Goal: Complete application form

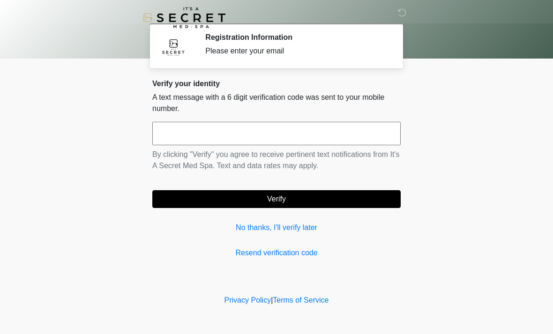
click at [284, 138] on input "text" at bounding box center [276, 133] width 248 height 23
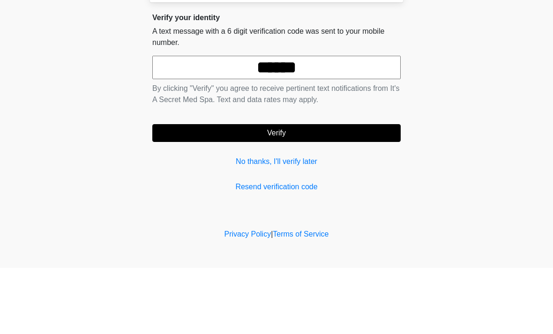
type input "******"
click at [310, 190] on button "Verify" at bounding box center [276, 199] width 248 height 18
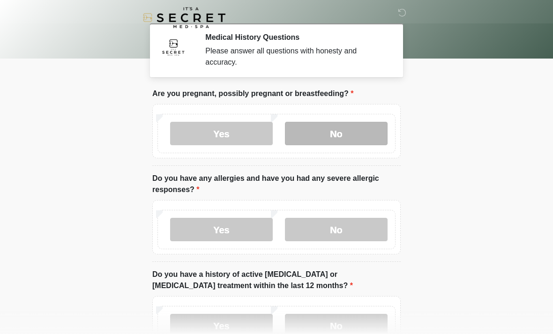
click at [351, 134] on label "No" at bounding box center [336, 133] width 103 height 23
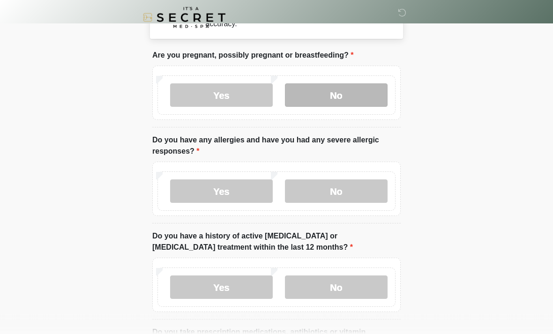
scroll to position [37, 0]
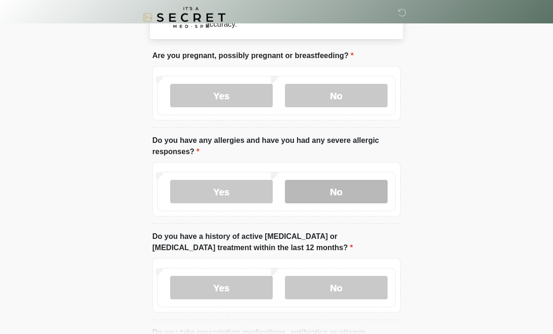
click at [340, 194] on label "No" at bounding box center [336, 191] width 103 height 23
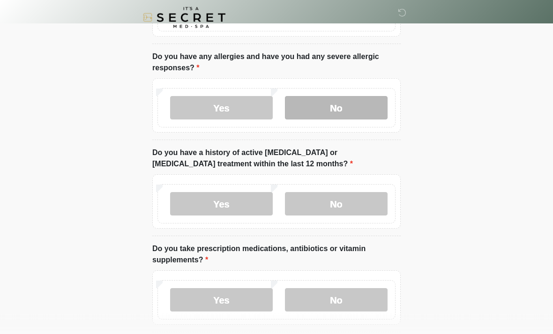
scroll to position [122, 0]
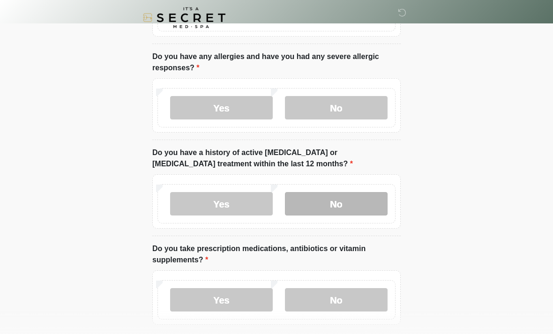
click at [342, 205] on label "No" at bounding box center [336, 203] width 103 height 23
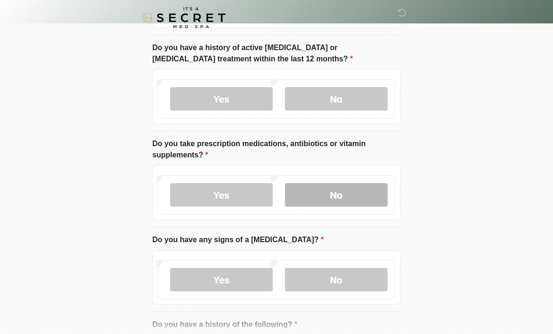
click at [346, 199] on label "No" at bounding box center [336, 194] width 103 height 23
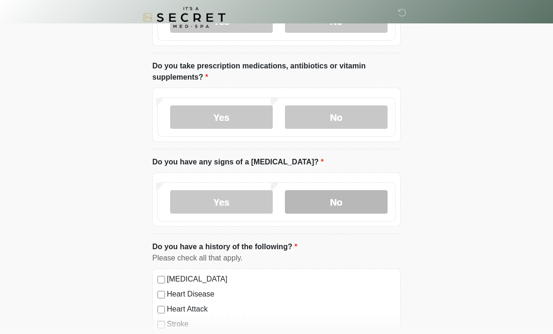
click at [336, 205] on label "No" at bounding box center [336, 202] width 103 height 23
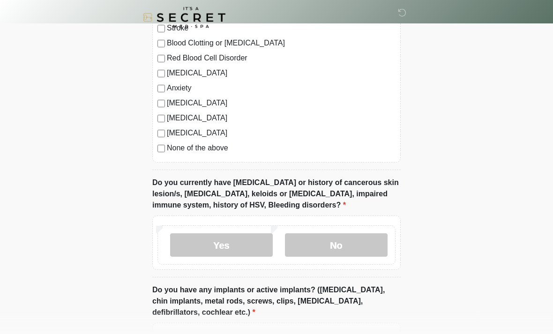
scroll to position [611, 0]
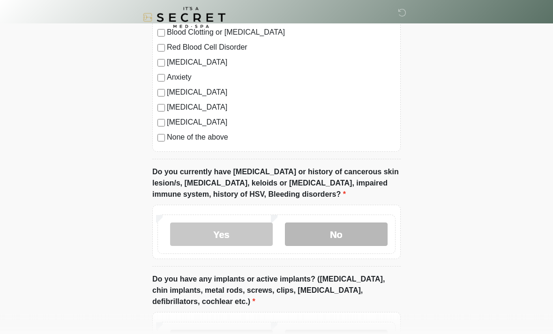
click at [341, 236] on label "No" at bounding box center [336, 234] width 103 height 23
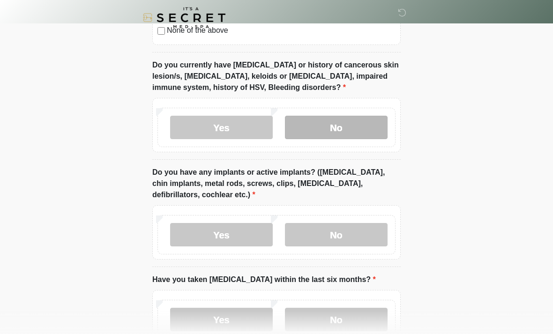
scroll to position [718, 0]
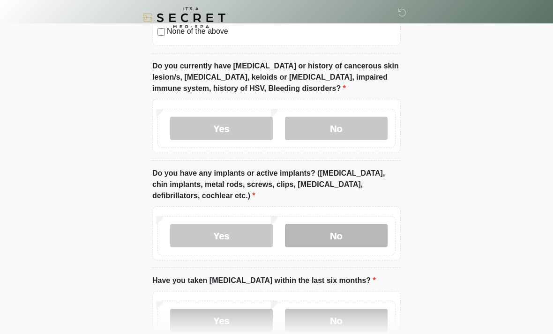
click at [341, 236] on label "No" at bounding box center [336, 235] width 103 height 23
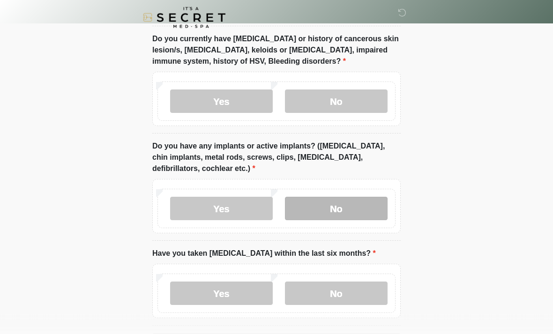
scroll to position [780, 0]
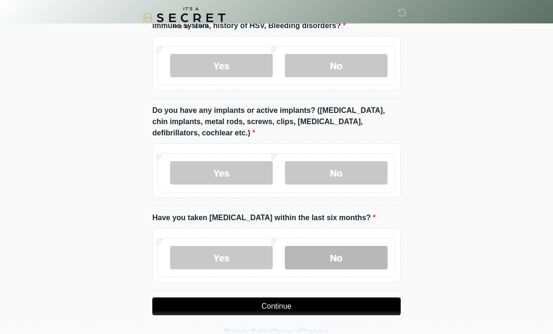
click at [364, 257] on label "No" at bounding box center [336, 257] width 103 height 23
click at [379, 304] on button "Continue" at bounding box center [276, 307] width 248 height 18
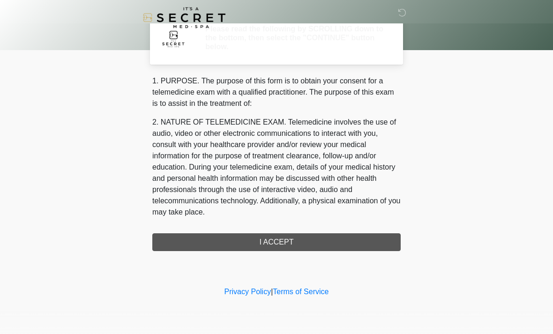
scroll to position [0, 0]
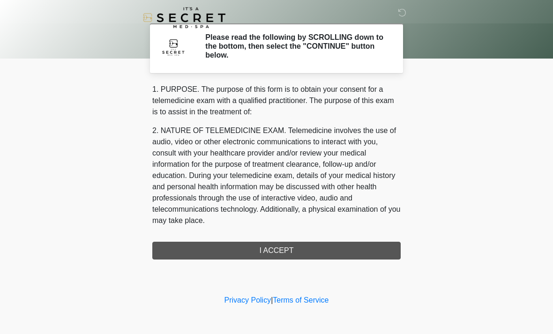
click at [369, 249] on div "1. PURPOSE. The purpose of this form is to obtain your consent for a telemedici…" at bounding box center [276, 172] width 248 height 176
click at [351, 250] on div "1. PURPOSE. The purpose of this form is to obtain your consent for a telemedici…" at bounding box center [276, 172] width 248 height 176
click at [303, 249] on div "1. PURPOSE. The purpose of this form is to obtain your consent for a telemedici…" at bounding box center [276, 172] width 248 height 176
click at [284, 256] on div "1. PURPOSE. The purpose of this form is to obtain your consent for a telemedici…" at bounding box center [276, 172] width 248 height 176
click at [291, 256] on div "1. PURPOSE. The purpose of this form is to obtain your consent for a telemedici…" at bounding box center [276, 172] width 248 height 176
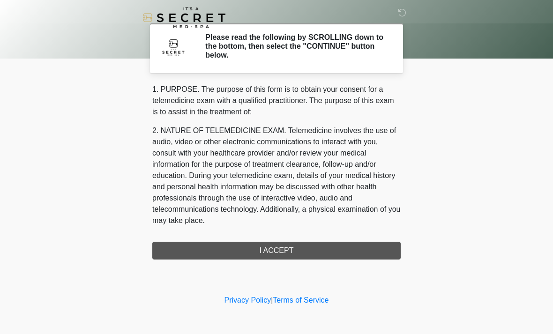
click at [292, 253] on div "1. PURPOSE. The purpose of this form is to obtain your consent for a telemedici…" at bounding box center [276, 172] width 248 height 176
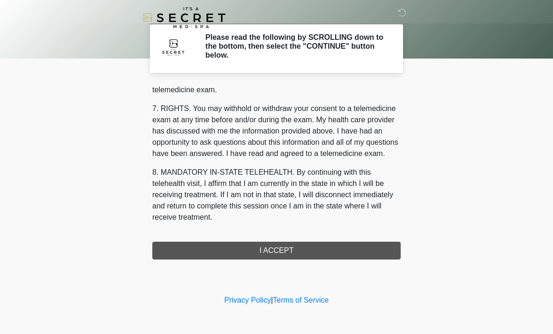
click at [316, 251] on div "1. PURPOSE. The purpose of this form is to obtain your consent for a telemedici…" at bounding box center [276, 172] width 248 height 176
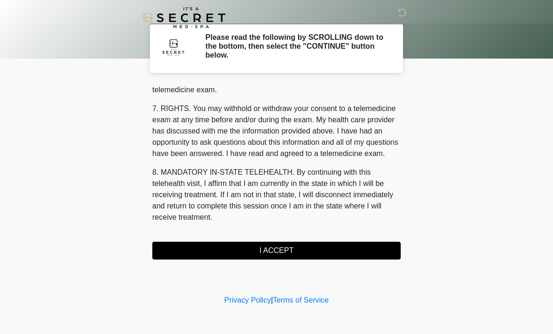
scroll to position [397, 0]
click at [308, 251] on button "I ACCEPT" at bounding box center [276, 251] width 248 height 18
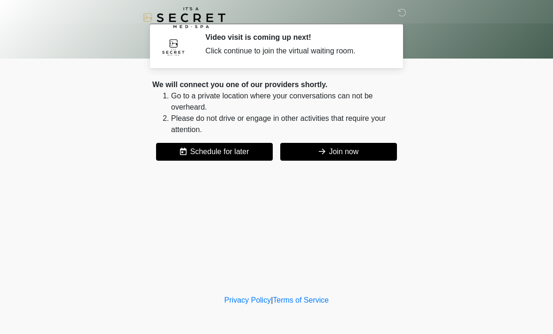
click at [335, 155] on button "Join now" at bounding box center [338, 152] width 117 height 18
